Goal: Obtain resource: Obtain resource

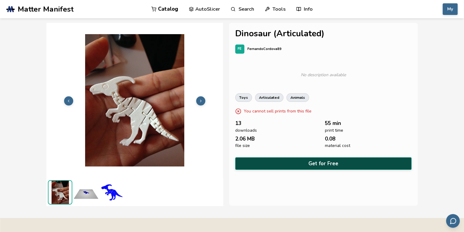
click at [320, 163] on button "Get for Free" at bounding box center [323, 163] width 176 height 12
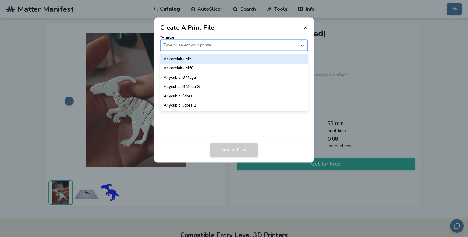
click at [303, 46] on icon at bounding box center [303, 45] width 6 height 6
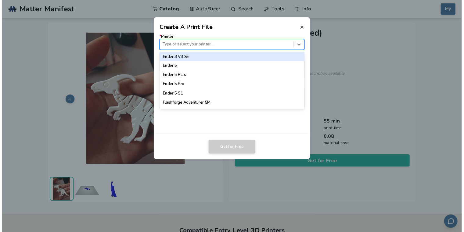
scroll to position [488, 0]
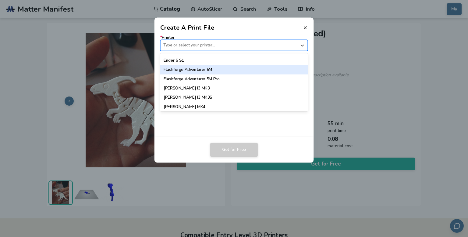
click at [227, 68] on div "Flashforge Adventurer 5M" at bounding box center [234, 69] width 148 height 9
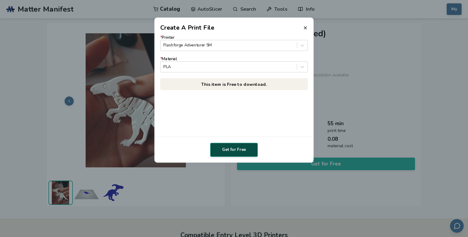
click at [239, 148] on button "Get for Free" at bounding box center [234, 150] width 48 height 14
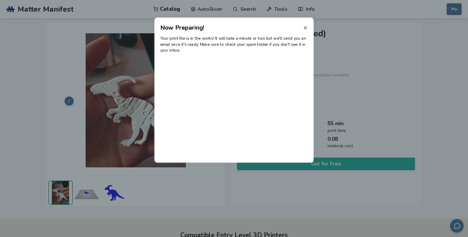
click at [307, 27] on icon at bounding box center [305, 27] width 5 height 5
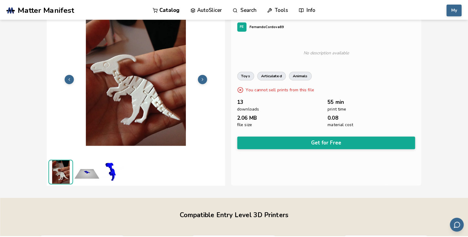
scroll to position [0, 0]
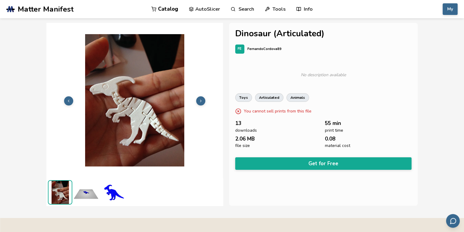
click at [202, 101] on icon at bounding box center [200, 101] width 4 height 4
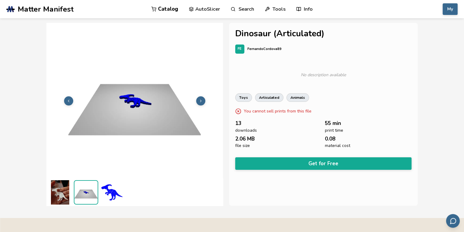
click at [202, 101] on icon at bounding box center [200, 101] width 4 height 4
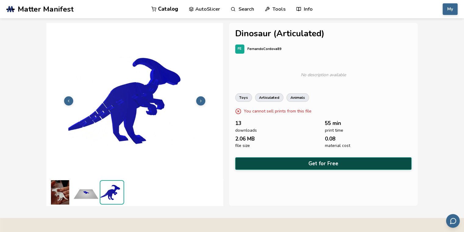
click at [311, 161] on button "Get for Free" at bounding box center [323, 163] width 176 height 12
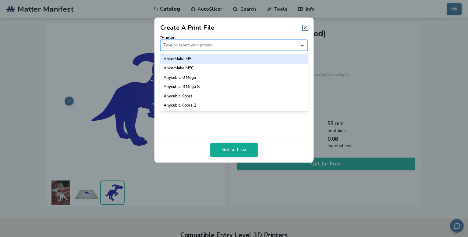
click at [302, 47] on icon at bounding box center [303, 45] width 6 height 6
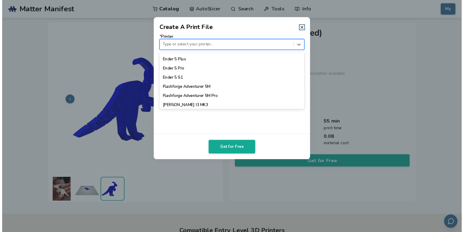
scroll to position [457, 0]
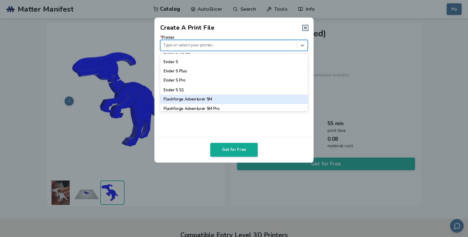
click at [234, 102] on div "Flashforge Adventurer 5M" at bounding box center [234, 99] width 148 height 9
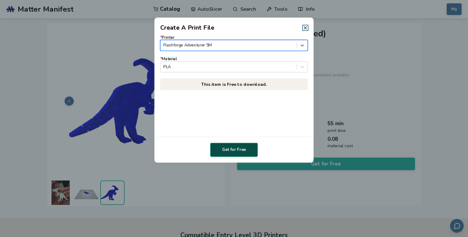
click at [243, 151] on button "Get for Free" at bounding box center [234, 150] width 48 height 14
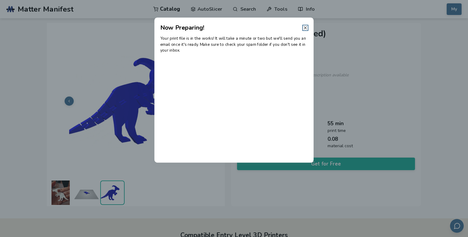
click at [306, 29] on icon at bounding box center [305, 27] width 5 height 5
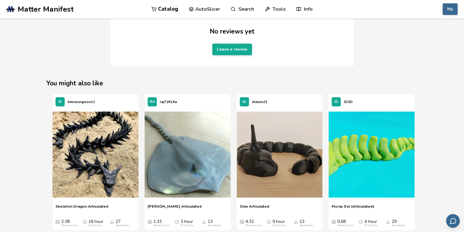
scroll to position [488, 0]
